Goal: Task Accomplishment & Management: Manage account settings

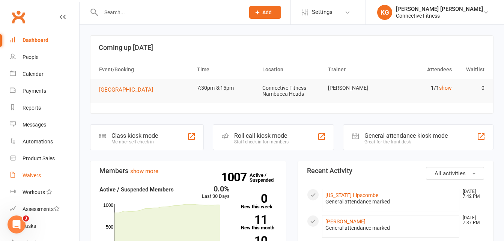
click at [35, 176] on div "Waivers" at bounding box center [32, 175] width 18 height 6
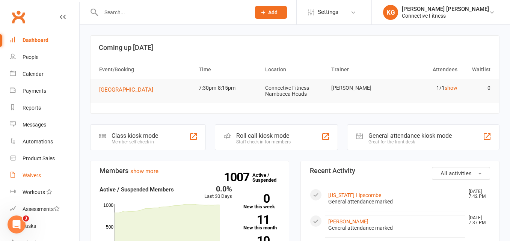
select select "100"
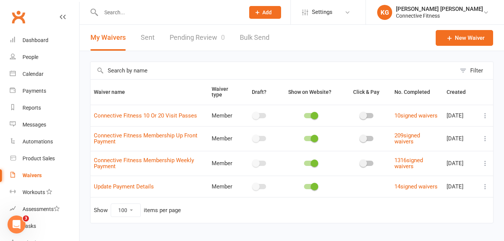
click at [187, 36] on link "Pending Review 0" at bounding box center [197, 38] width 55 height 26
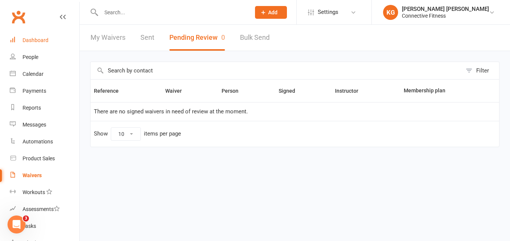
click at [49, 41] on link "Dashboard" at bounding box center [44, 40] width 69 height 17
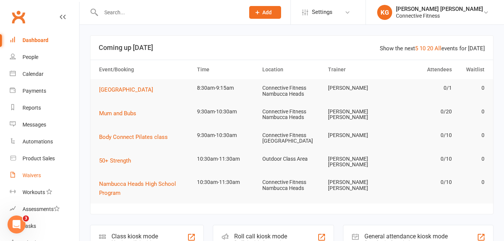
click at [41, 174] on link "Waivers" at bounding box center [44, 175] width 69 height 17
select select "100"
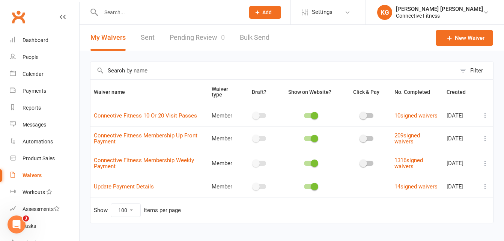
click at [206, 41] on link "Pending Review 0" at bounding box center [197, 38] width 55 height 26
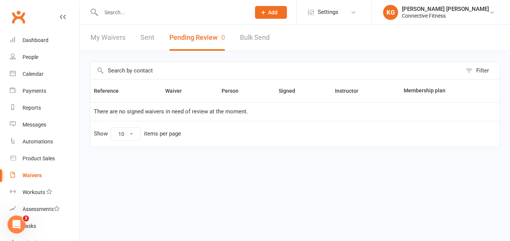
click at [44, 29] on div "Clubworx" at bounding box center [39, 22] width 79 height 28
click at [47, 44] on link "Dashboard" at bounding box center [44, 40] width 69 height 17
